Goal: Task Accomplishment & Management: Manage account settings

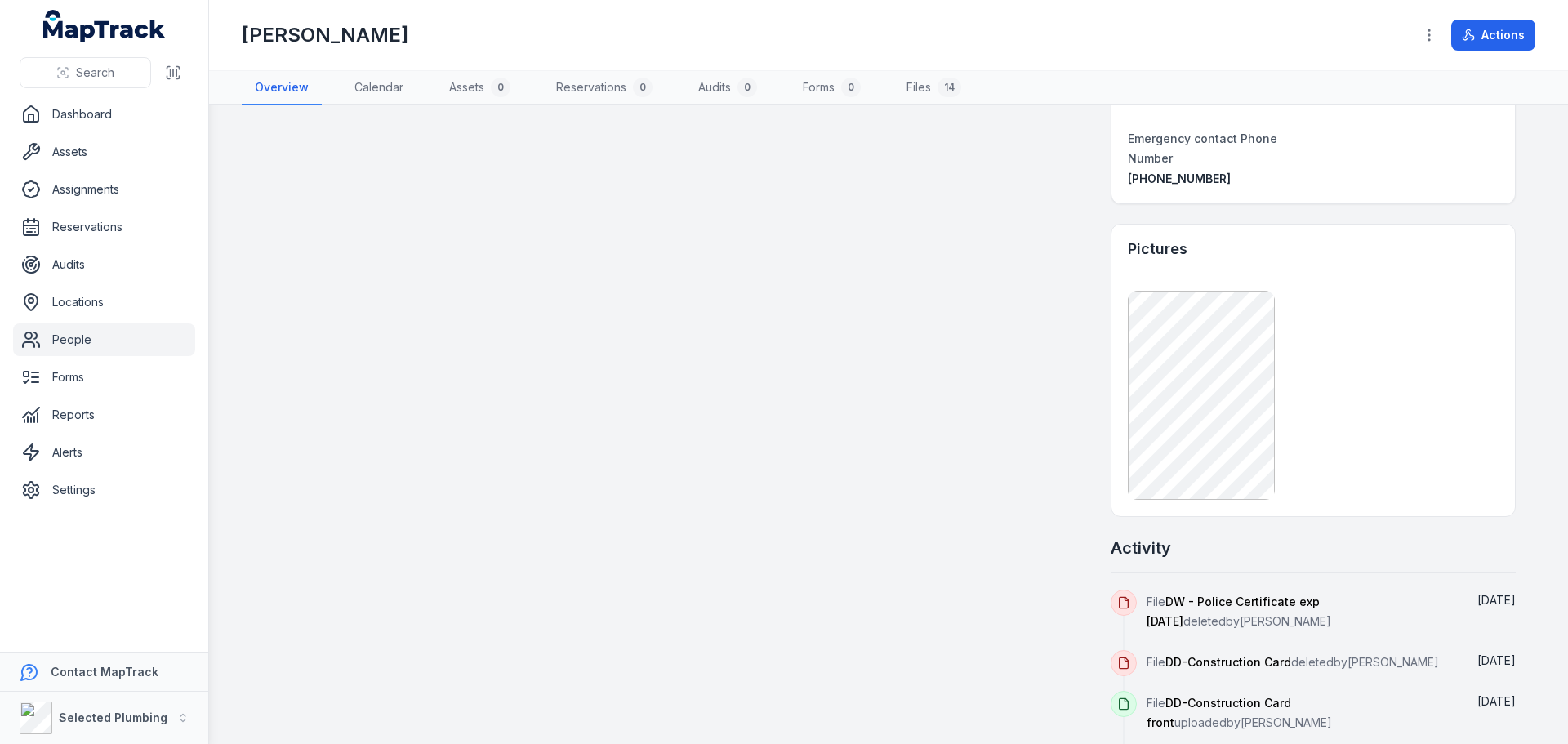
scroll to position [1225, 0]
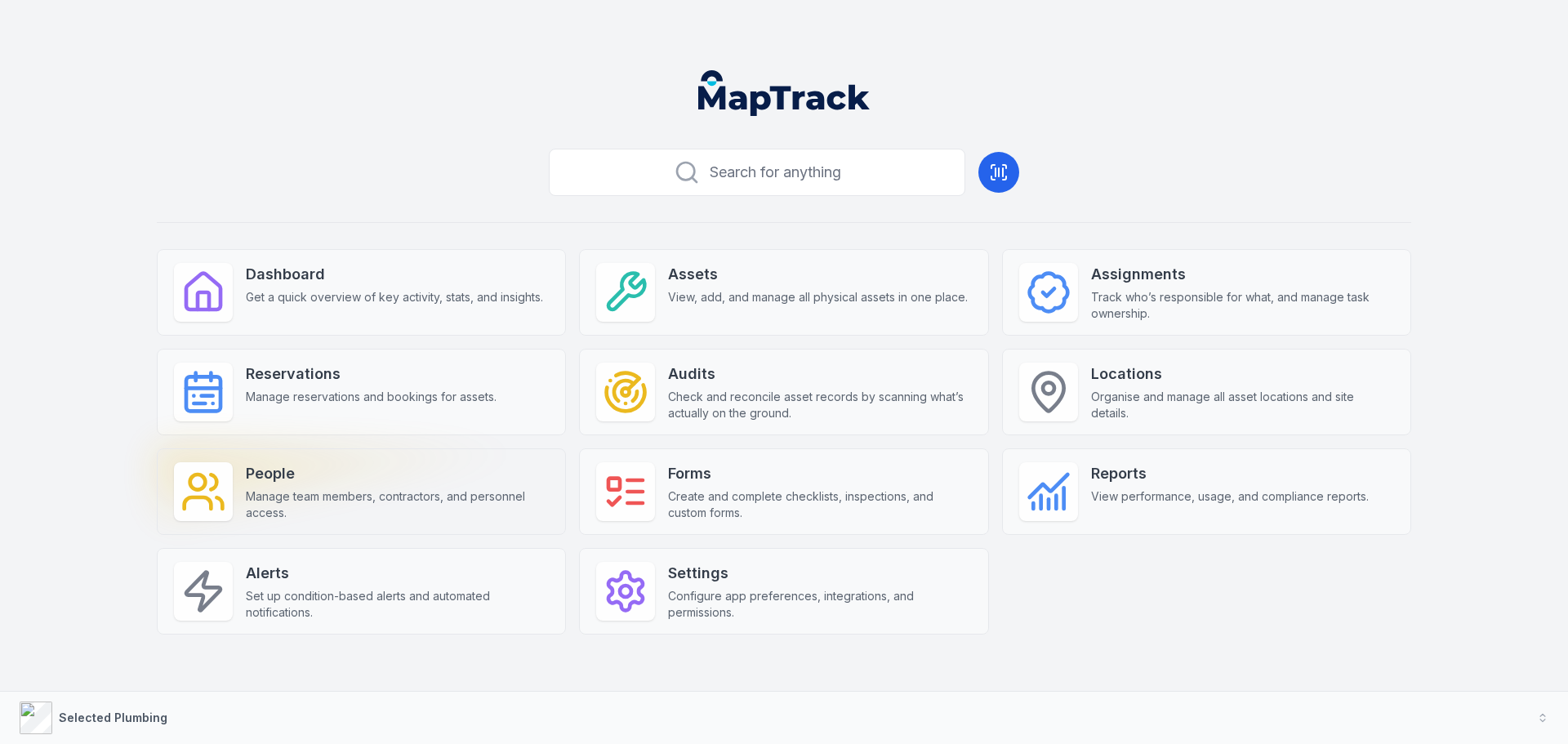
click at [336, 493] on span "Manage team members, contractors, and personnel access." at bounding box center [398, 505] width 303 height 33
